Goal: Find specific page/section: Find specific page/section

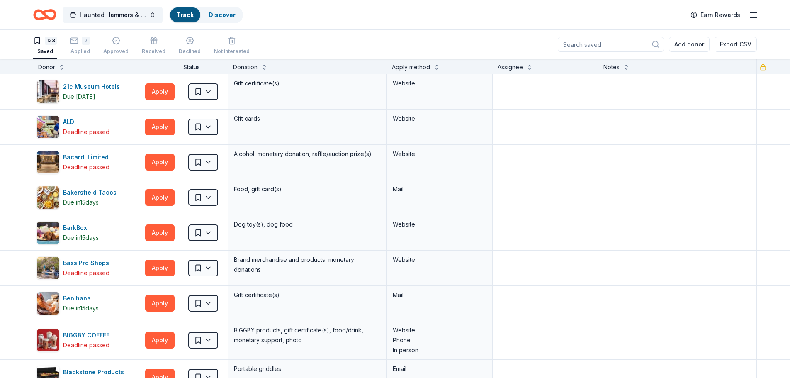
scroll to position [0, 0]
drag, startPoint x: 45, startPoint y: 51, endPoint x: 47, endPoint y: 46, distance: 4.9
click at [46, 49] on div "Saved" at bounding box center [45, 51] width 24 height 7
click at [242, 11] on link "Discover" at bounding box center [234, 14] width 27 height 7
